Goal: Task Accomplishment & Management: Manage account settings

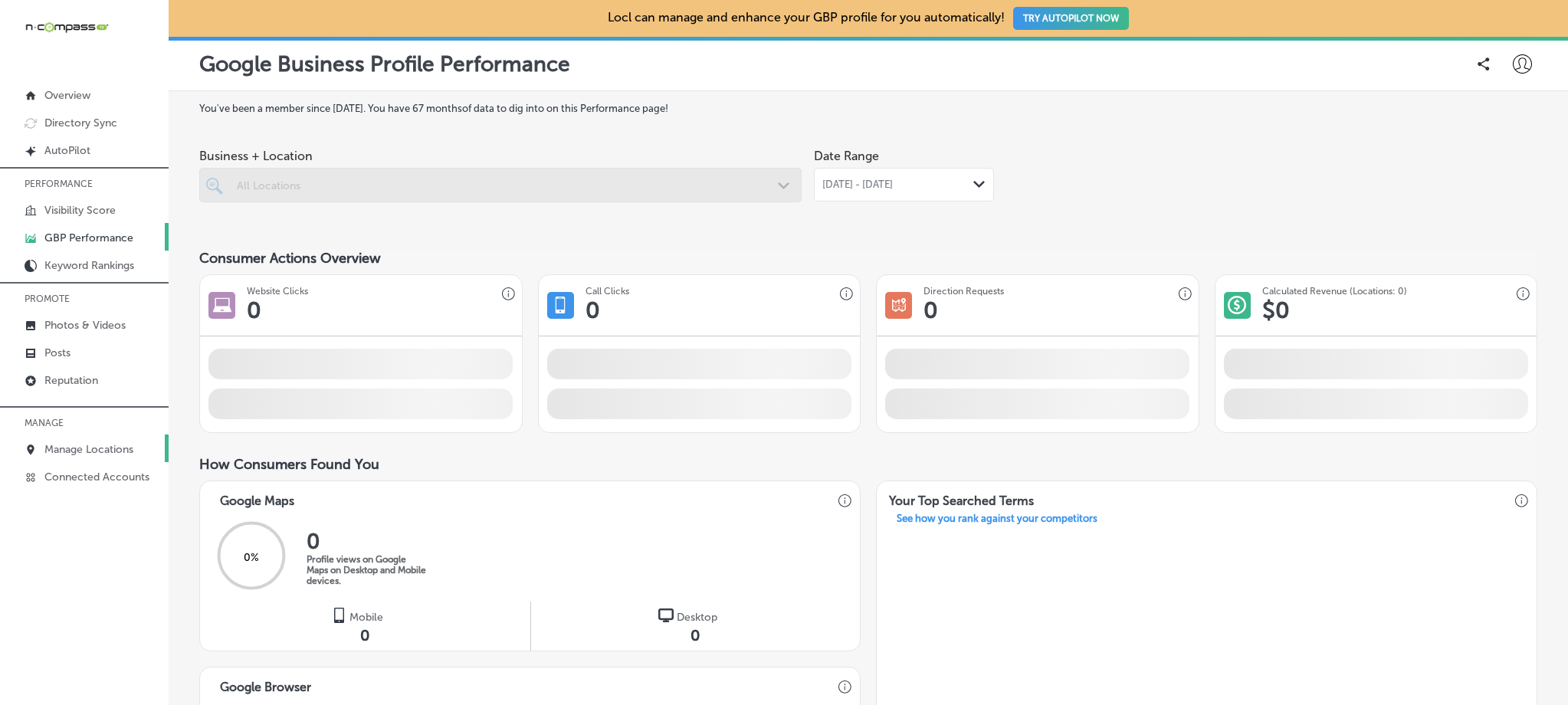
click at [99, 450] on p "Manage Locations" at bounding box center [89, 449] width 89 height 13
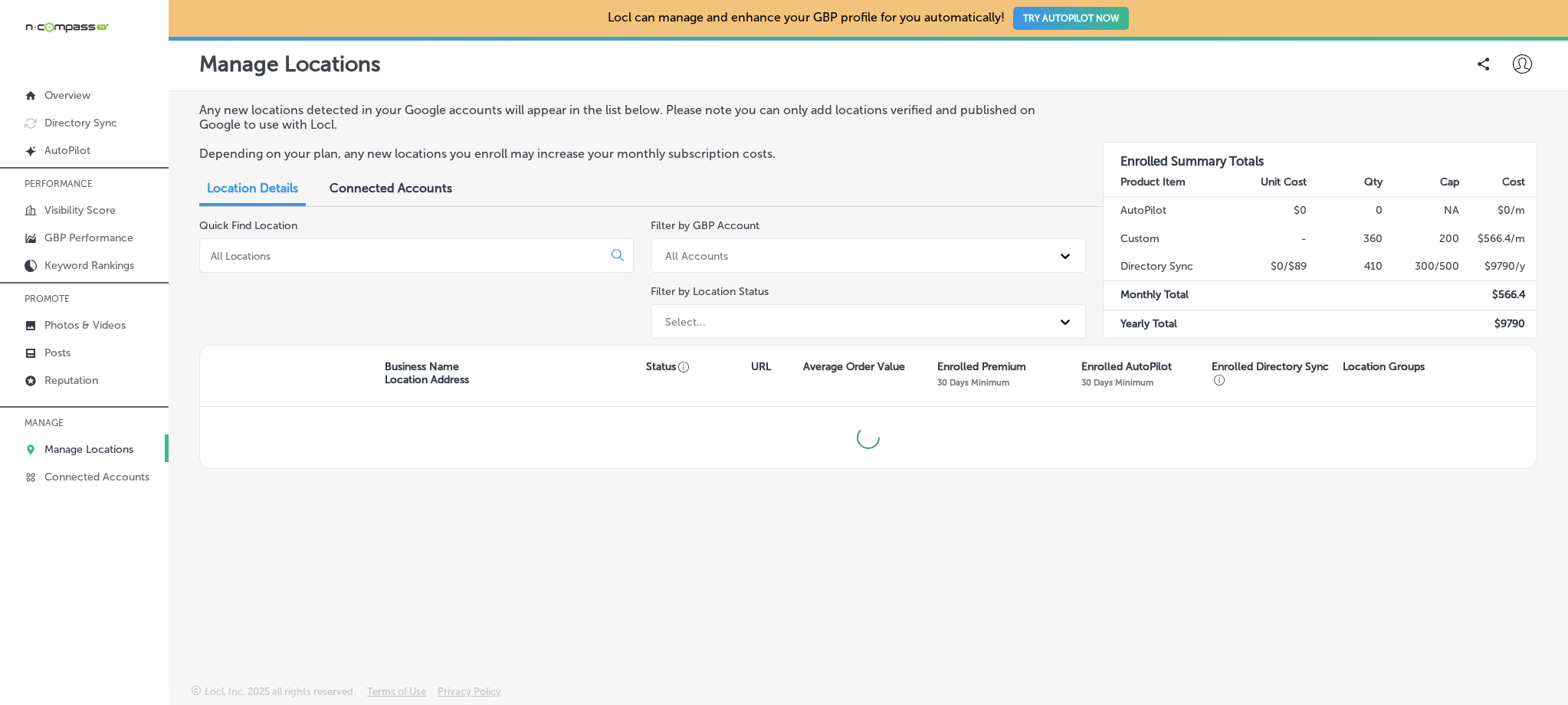
click at [417, 250] on input at bounding box center [404, 256] width 390 height 14
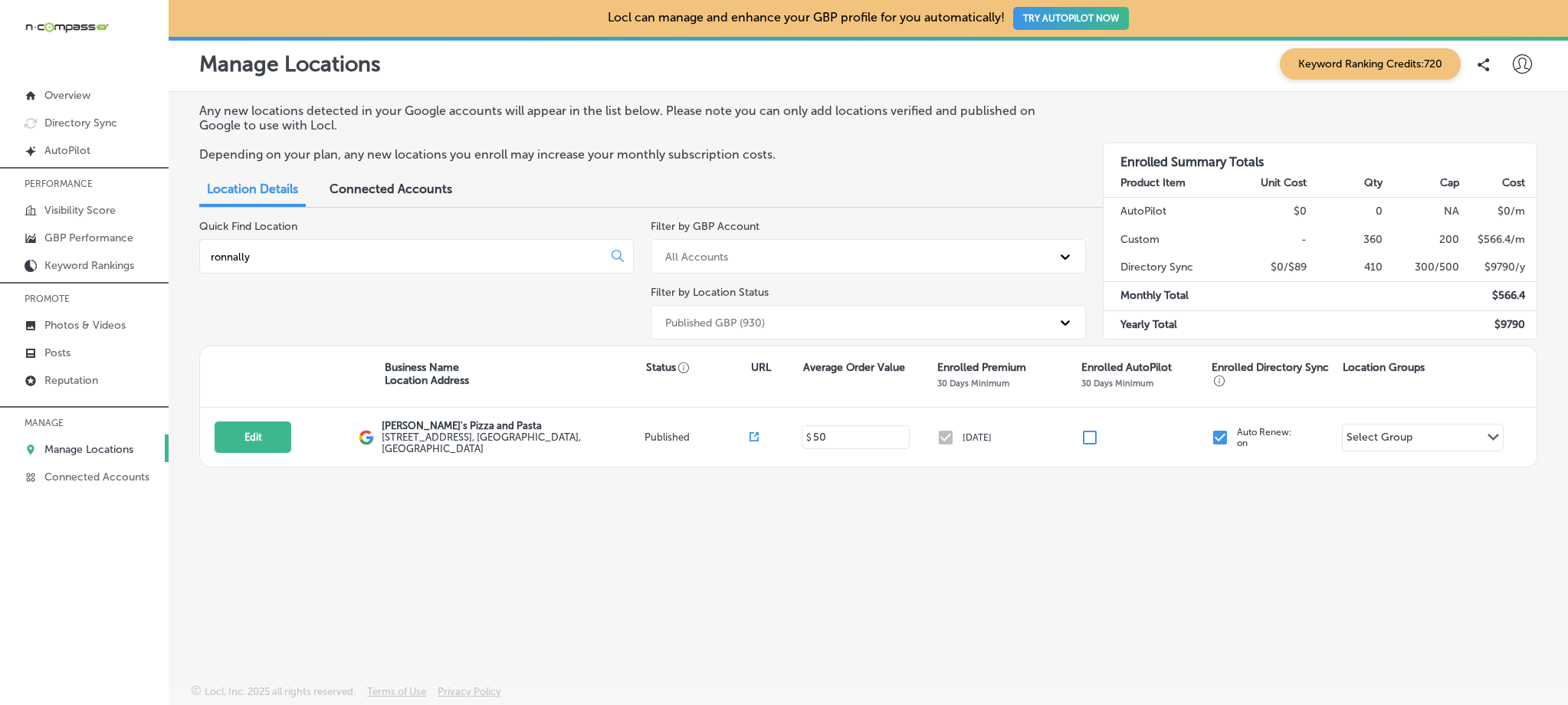
drag, startPoint x: 271, startPoint y: 258, endPoint x: 187, endPoint y: 255, distance: 84.1
click at [187, 255] on div "Any new locations detected in your Google accounts will appear in the list belo…" at bounding box center [869, 351] width 1399 height 520
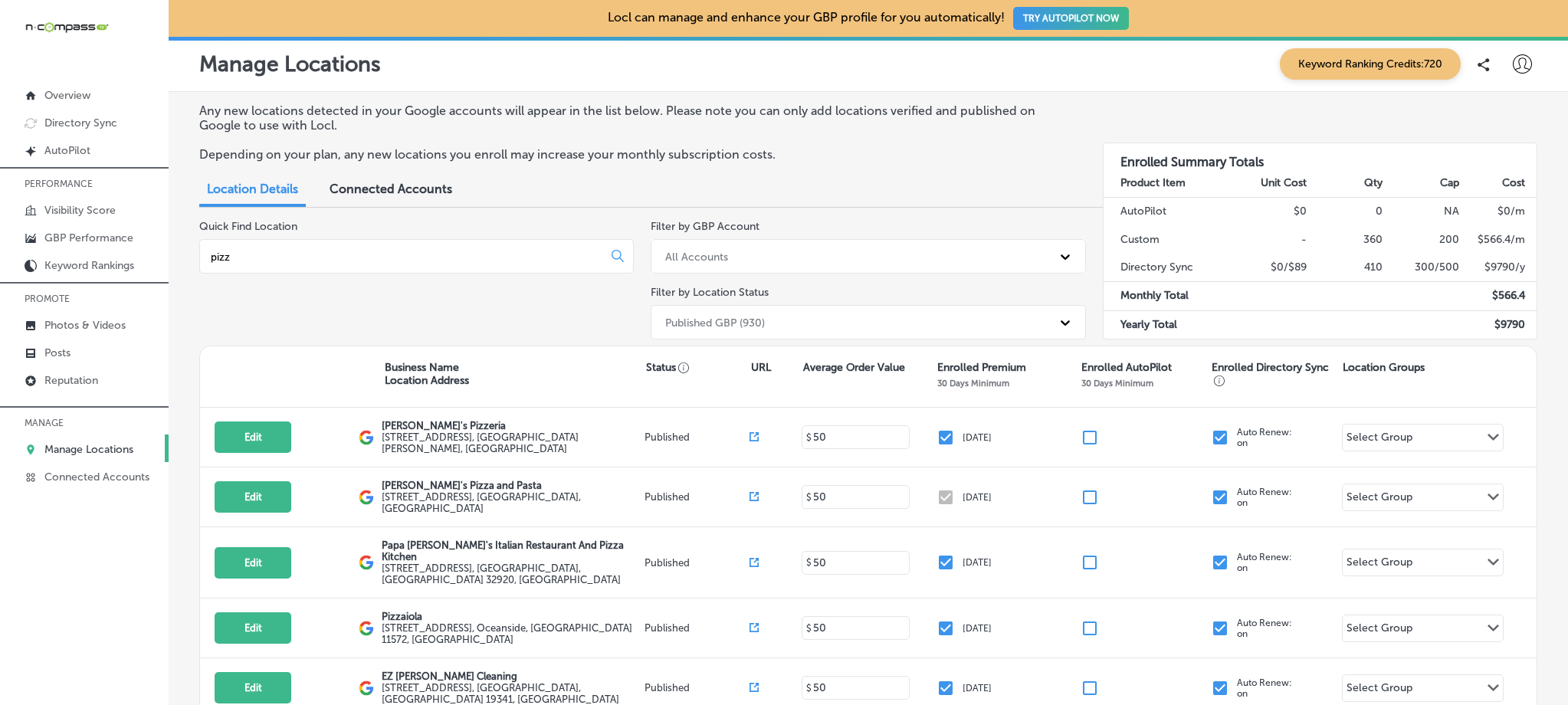
type input "pizz"
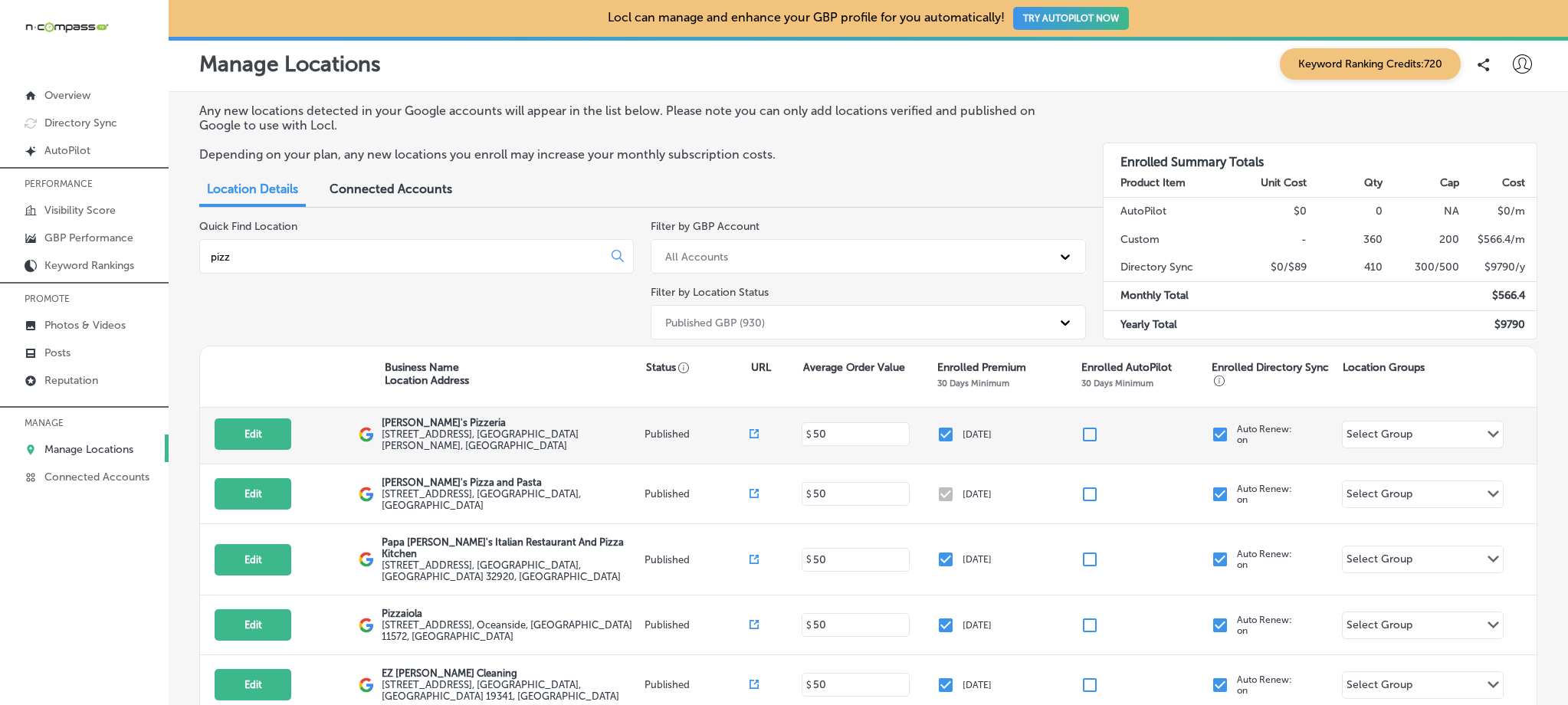
scroll to position [36, 0]
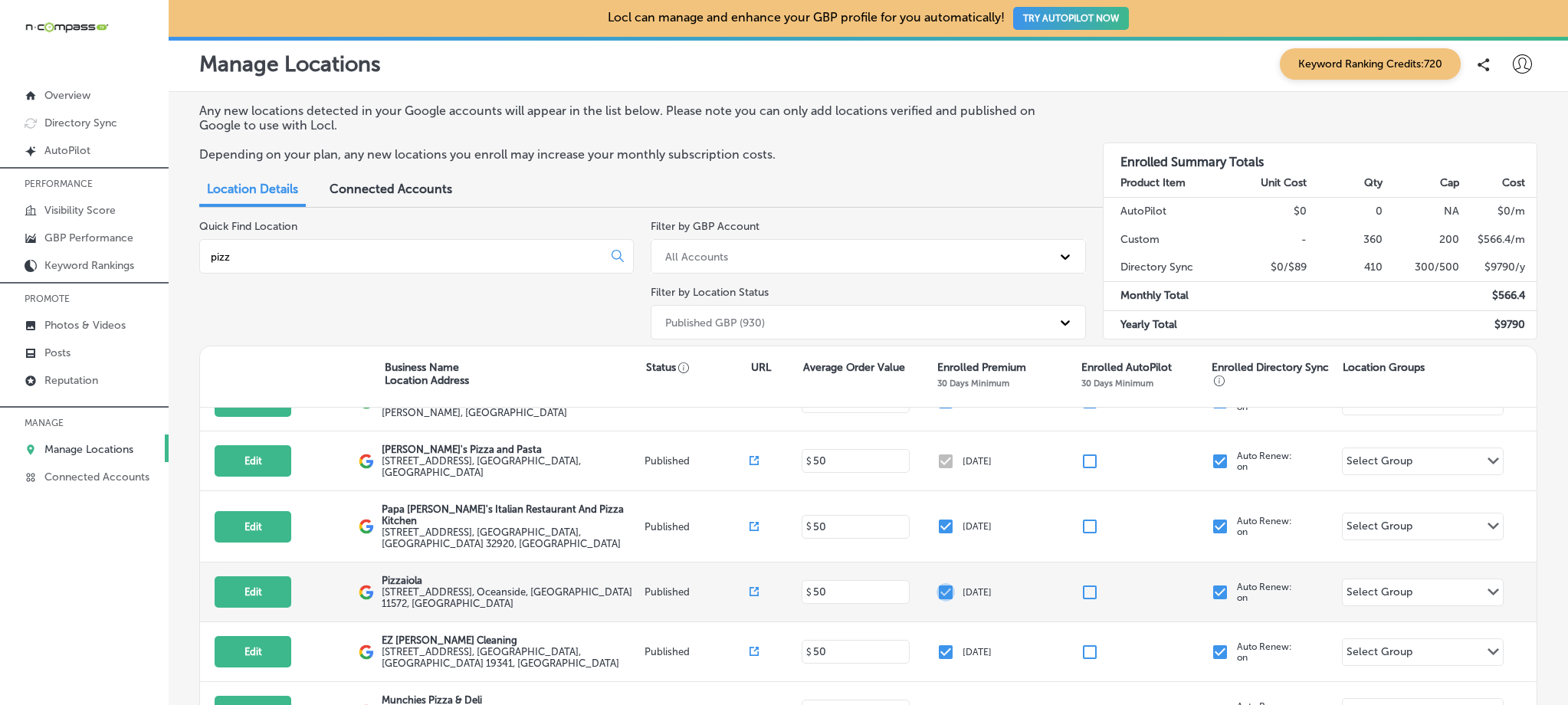
click at [938, 583] on input "checkbox" at bounding box center [946, 592] width 19 height 19
checkbox input "false"
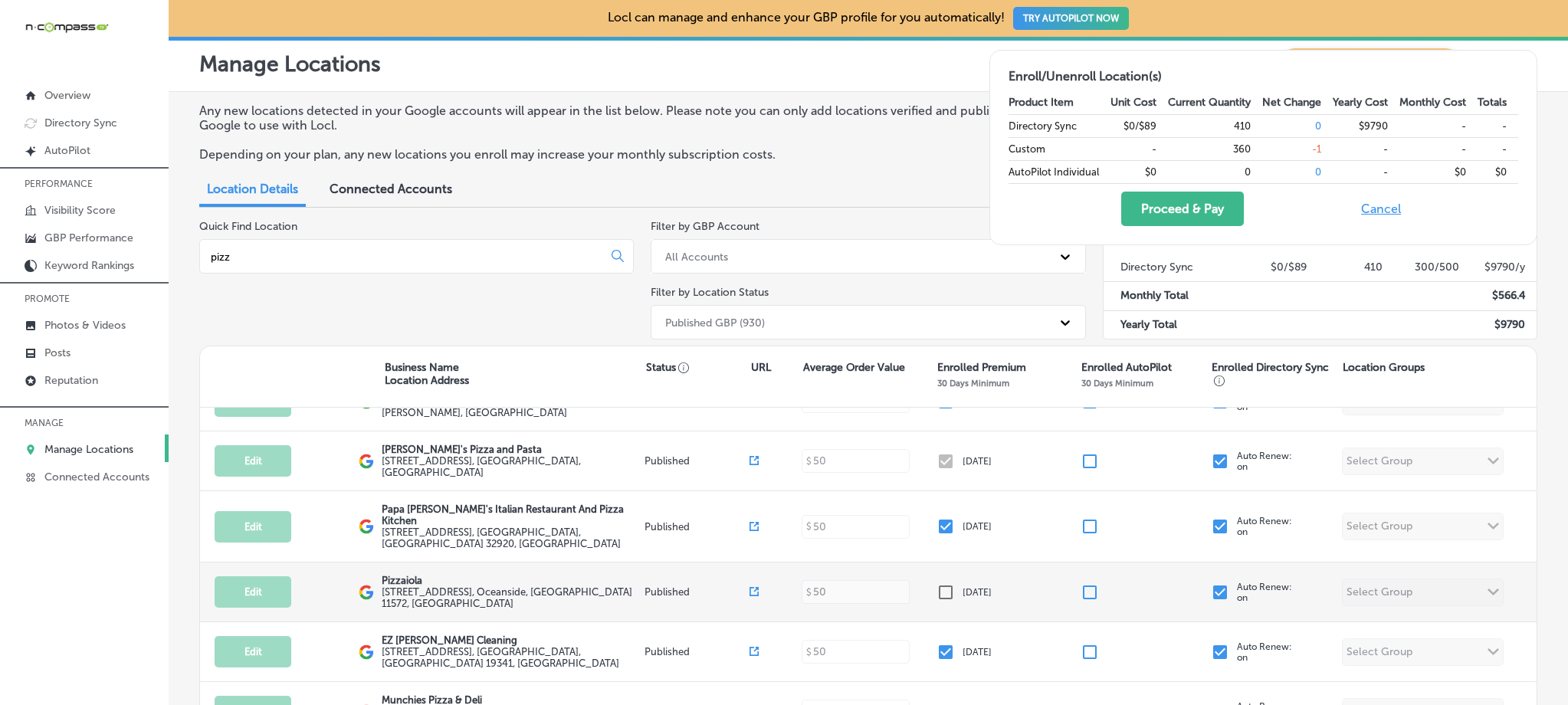
click at [1213, 583] on input "checkbox" at bounding box center [1220, 592] width 19 height 19
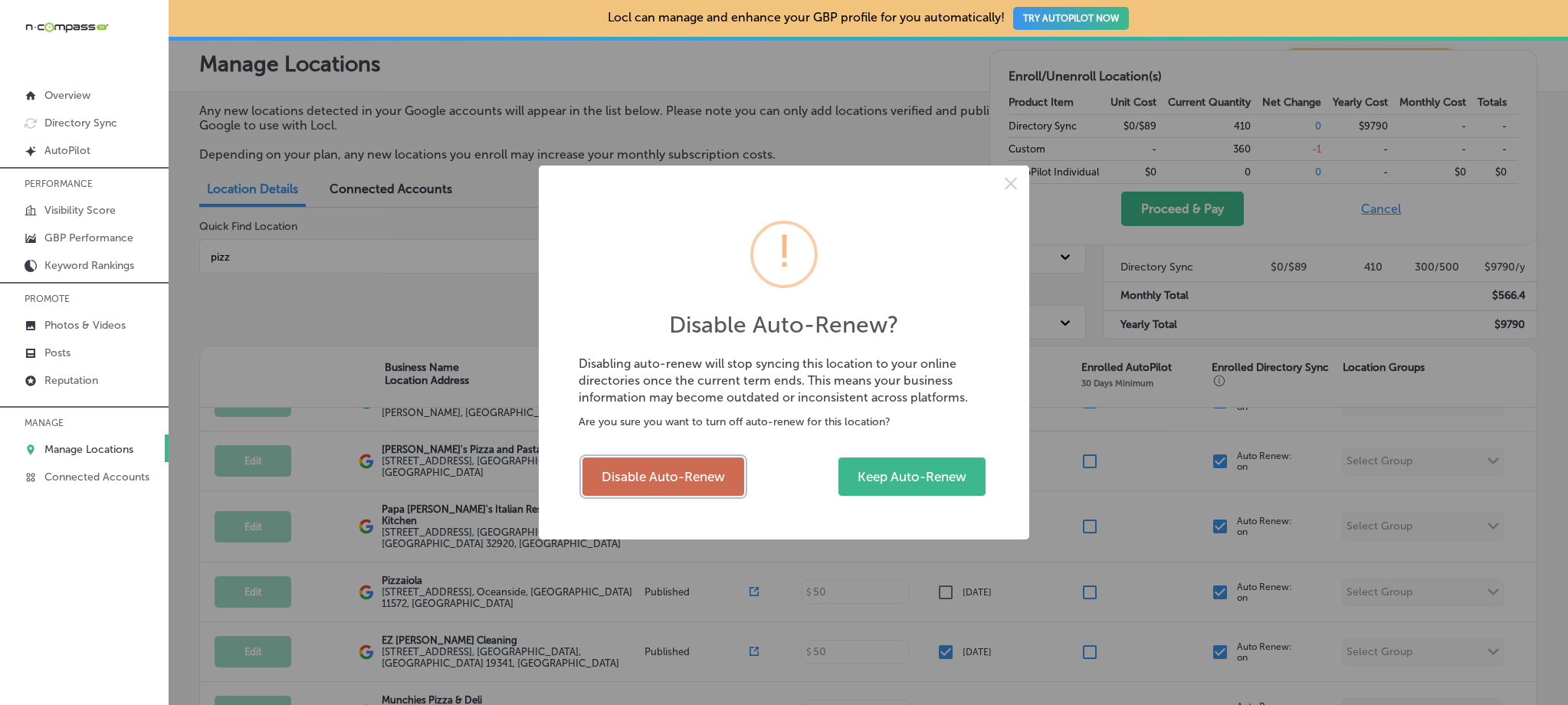
click at [709, 486] on button "Disable Auto-Renew" at bounding box center [663, 476] width 162 height 38
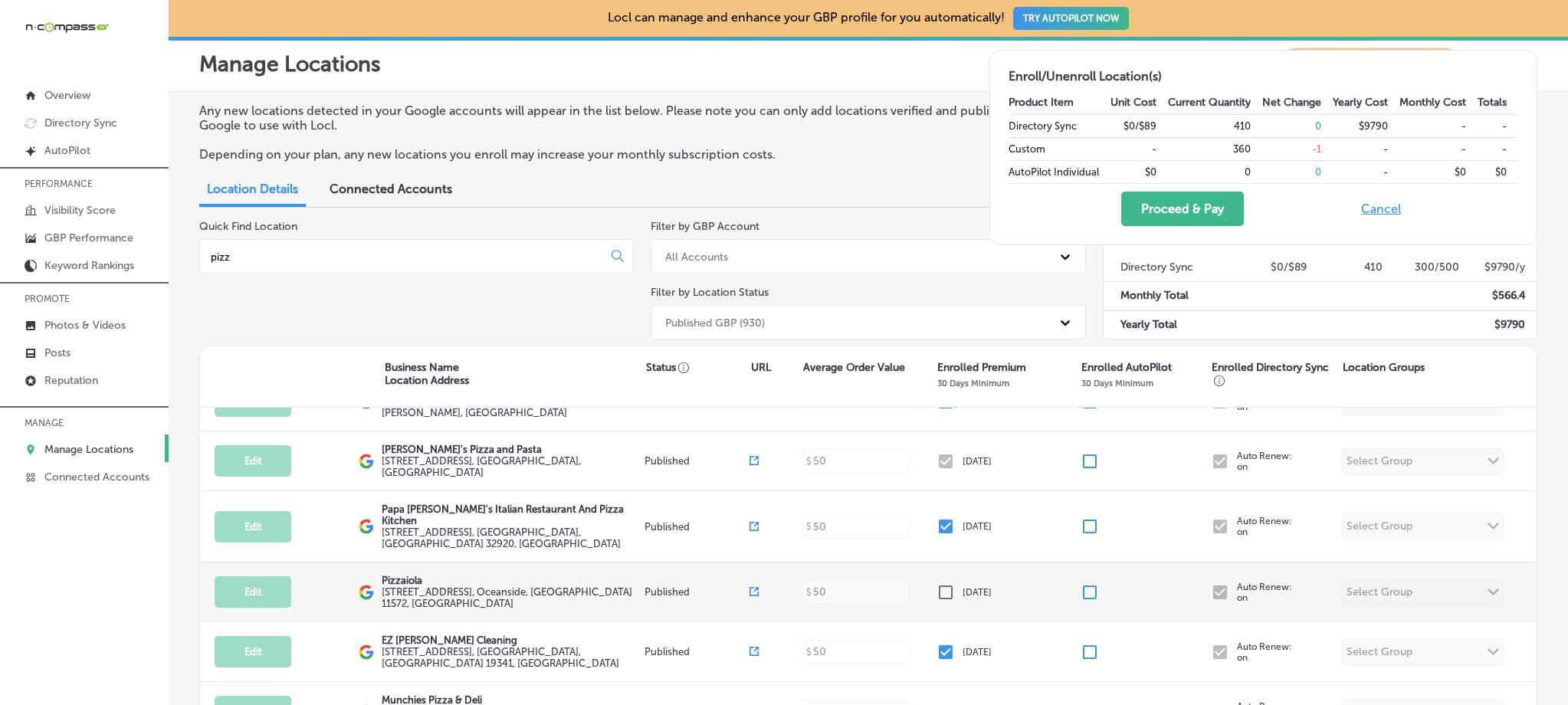
checkbox input "false"
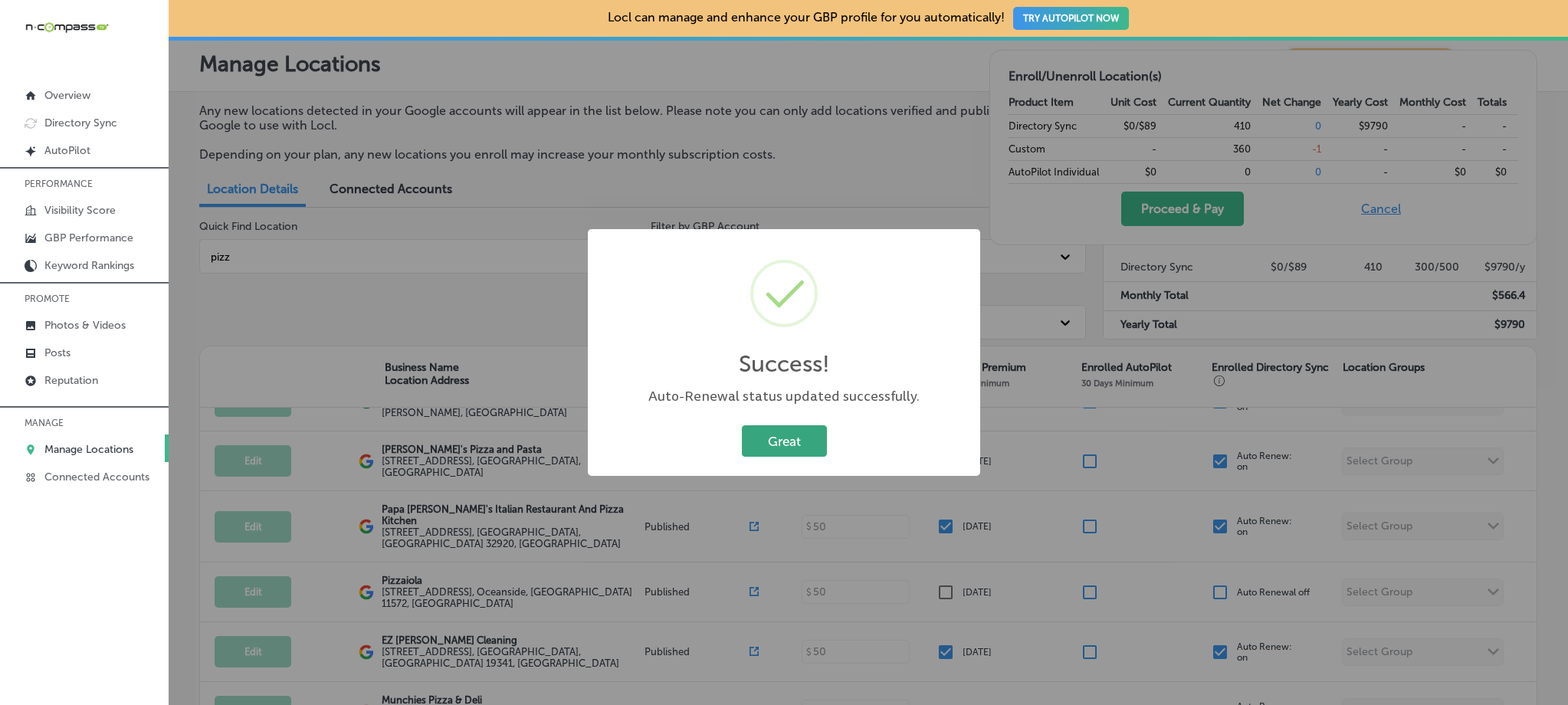
click at [787, 443] on button "Great" at bounding box center [784, 441] width 85 height 32
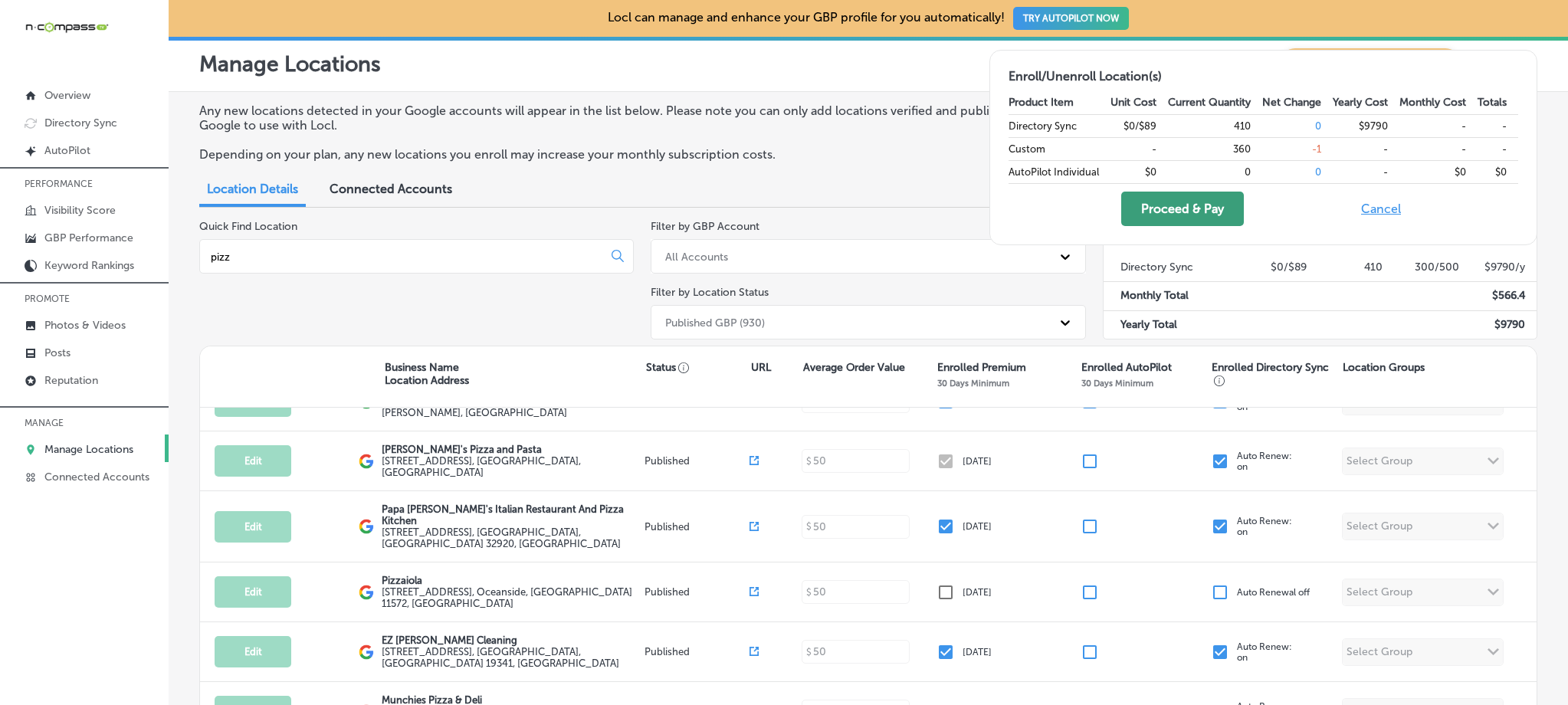
click at [1186, 216] on button "Proceed & Pay" at bounding box center [1181, 208] width 122 height 35
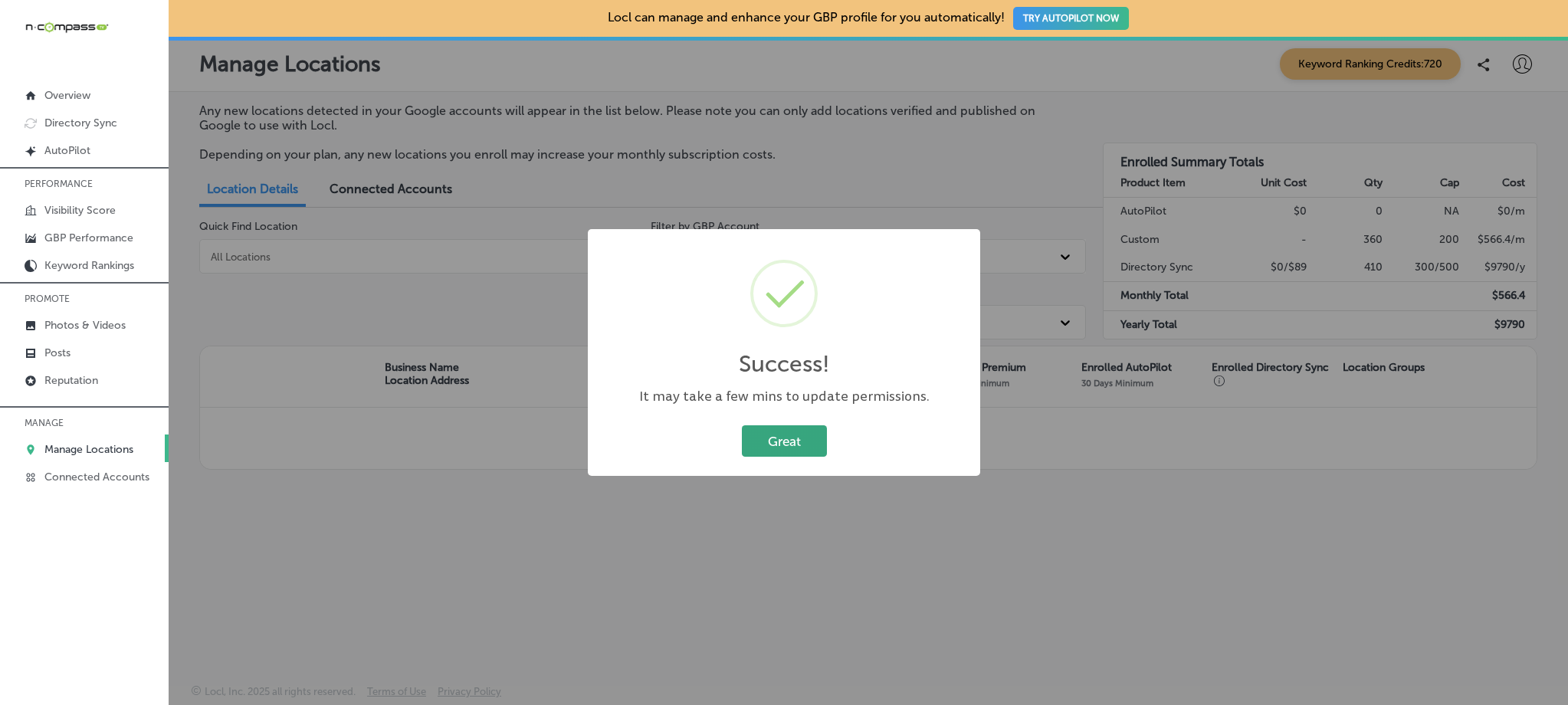
click at [787, 440] on button "Great" at bounding box center [784, 441] width 85 height 32
